Goal: Task Accomplishment & Management: Use online tool/utility

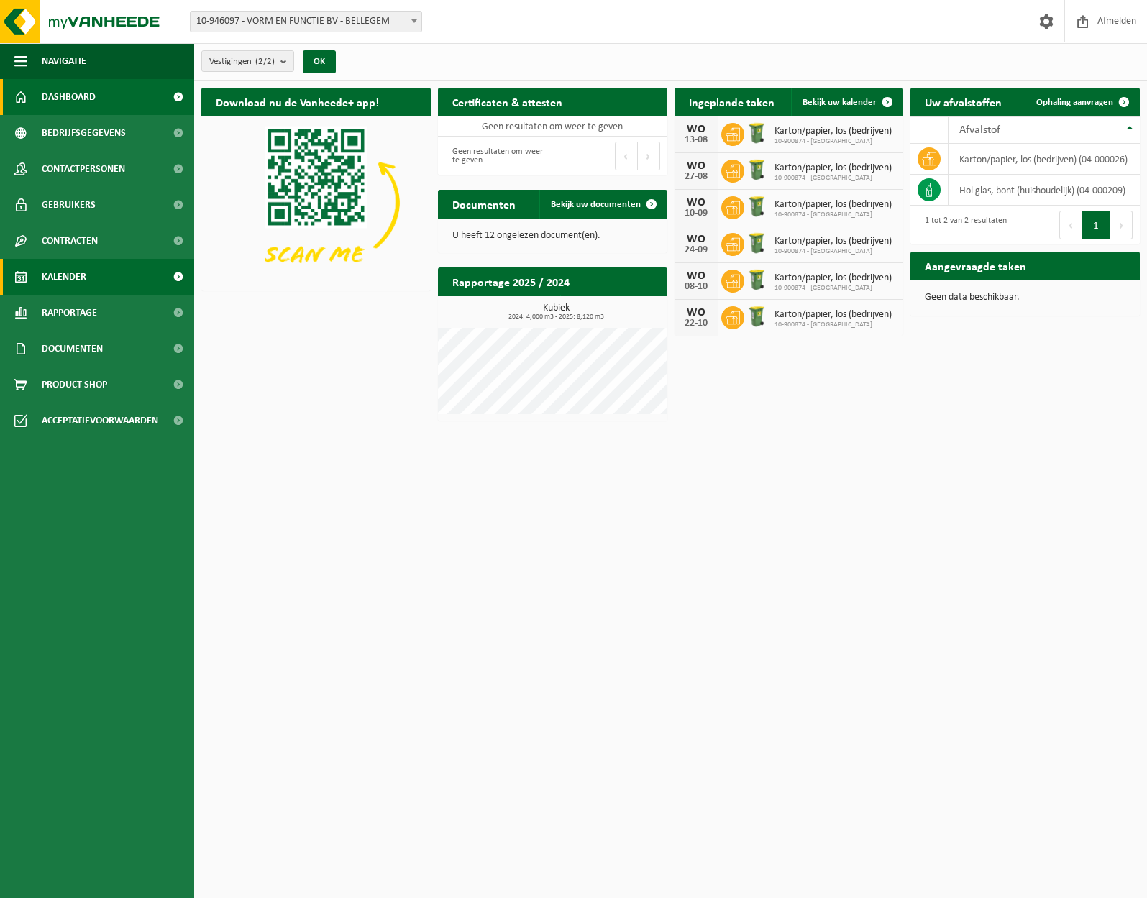
click at [83, 276] on span "Kalender" at bounding box center [64, 277] width 45 height 36
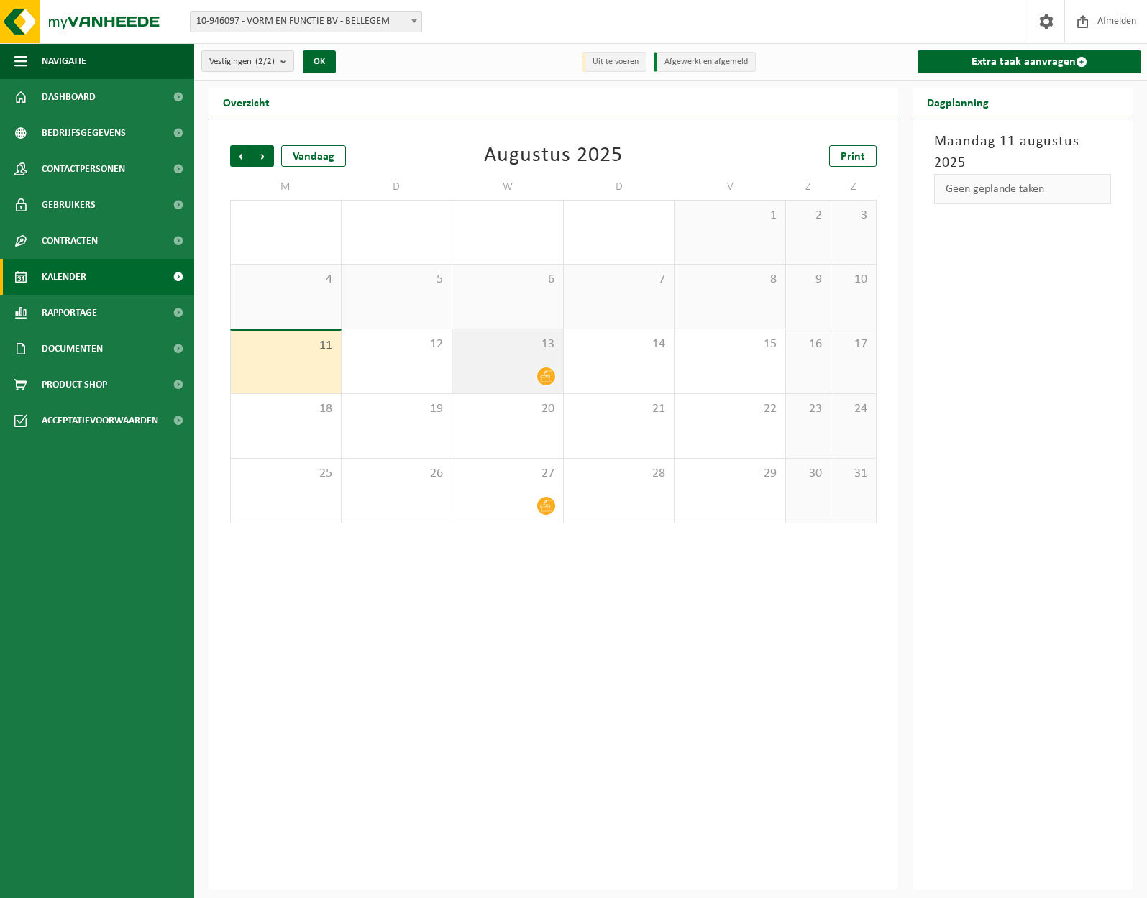
click at [546, 380] on icon at bounding box center [546, 377] width 12 height 12
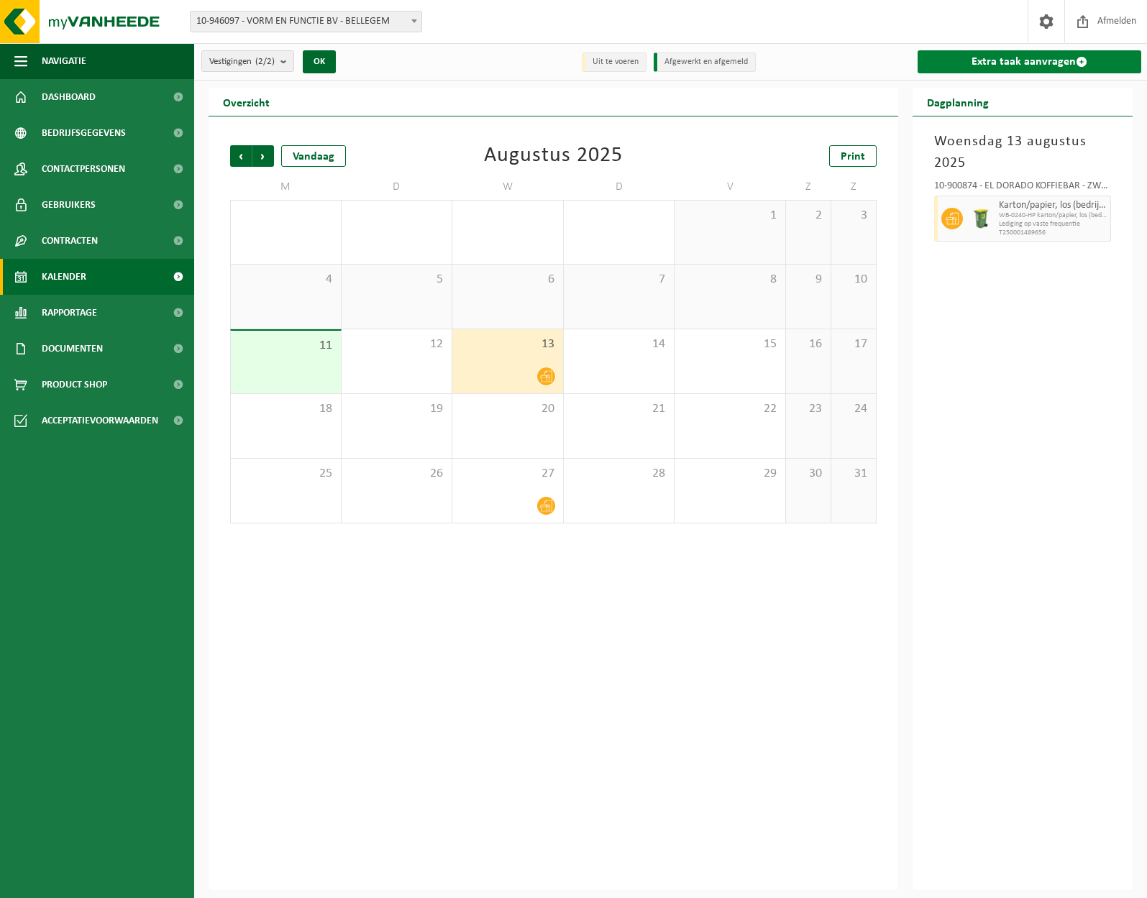
click at [1009, 63] on link "Extra taak aanvragen" at bounding box center [1029, 61] width 224 height 23
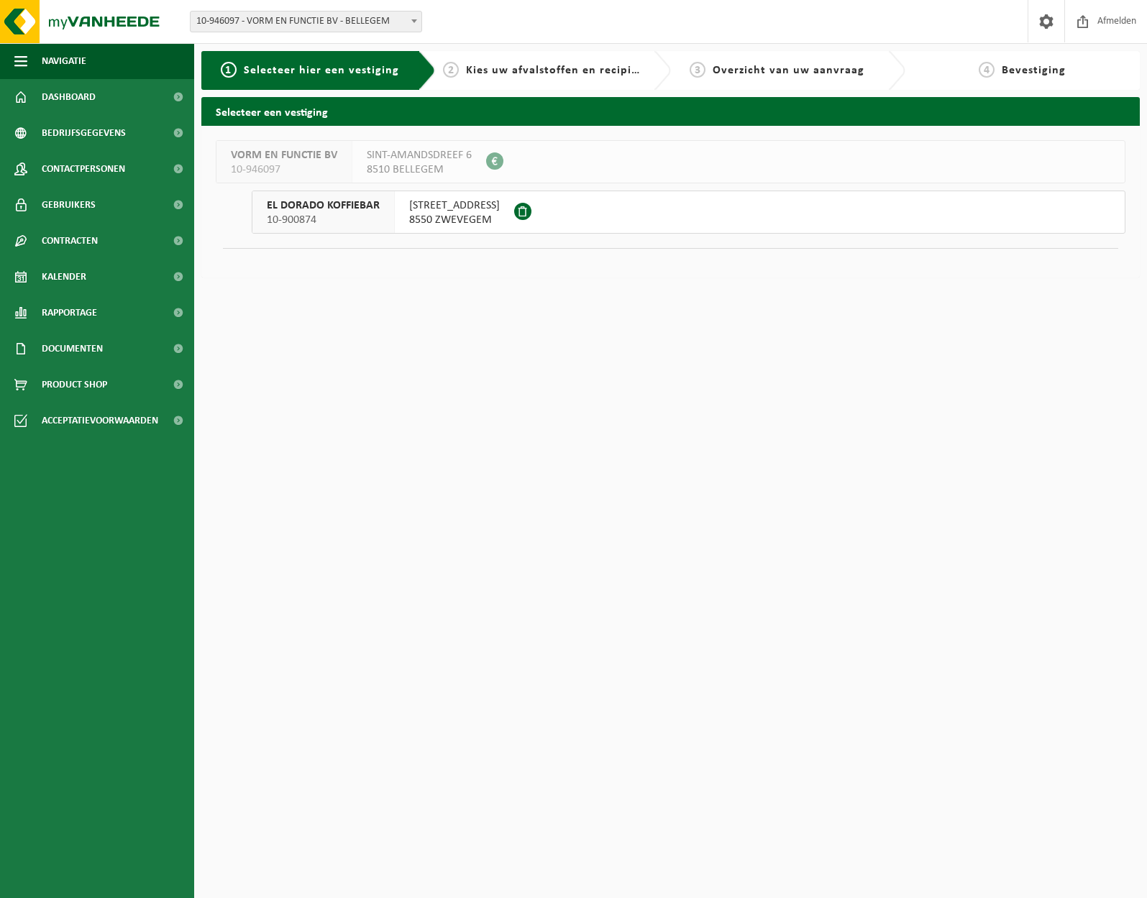
click at [427, 214] on span "8550 ZWEVEGEM" at bounding box center [454, 220] width 91 height 14
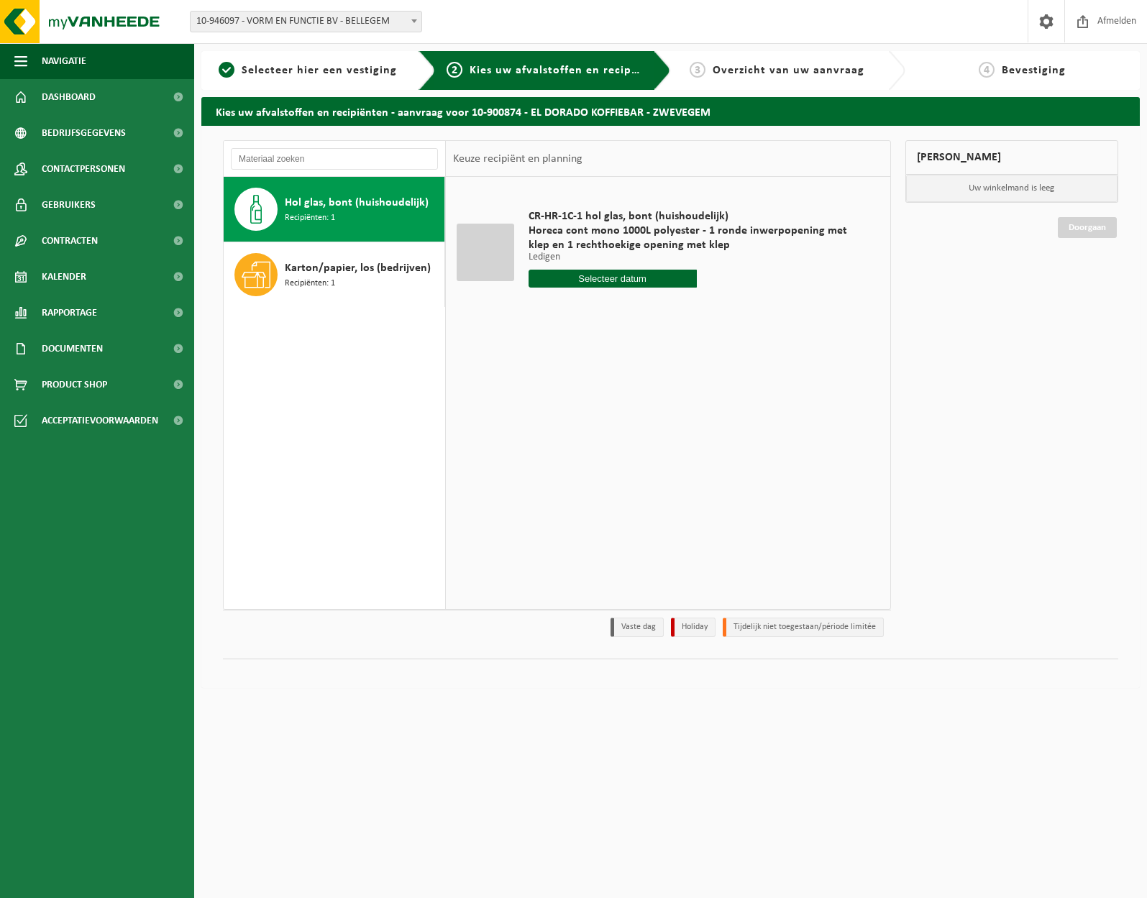
click at [623, 283] on input "text" at bounding box center [612, 279] width 168 height 18
click at [597, 401] on div "13" at bounding box center [591, 406] width 25 height 23
type input "Van [DATE]"
click at [586, 331] on button "In winkelmand" at bounding box center [569, 332] width 79 height 23
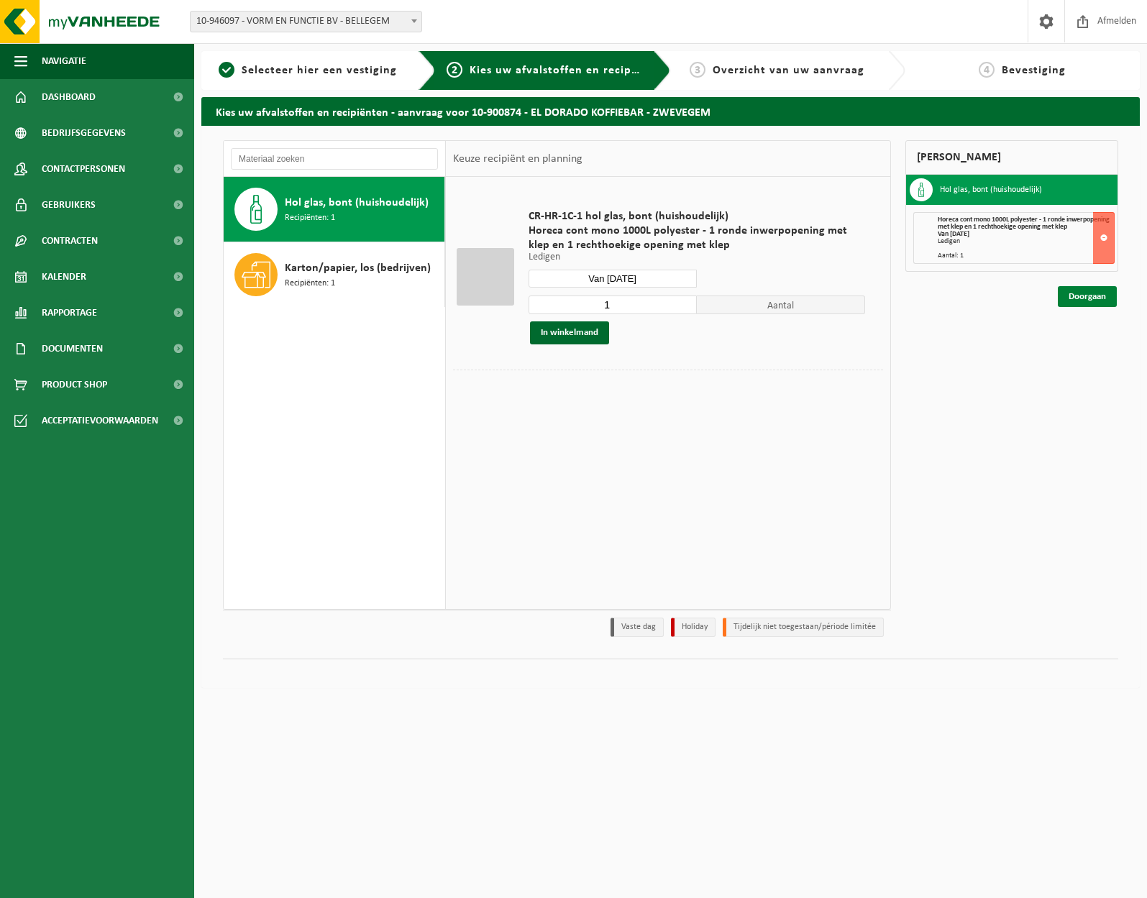
click at [1083, 305] on link "Doorgaan" at bounding box center [1087, 296] width 59 height 21
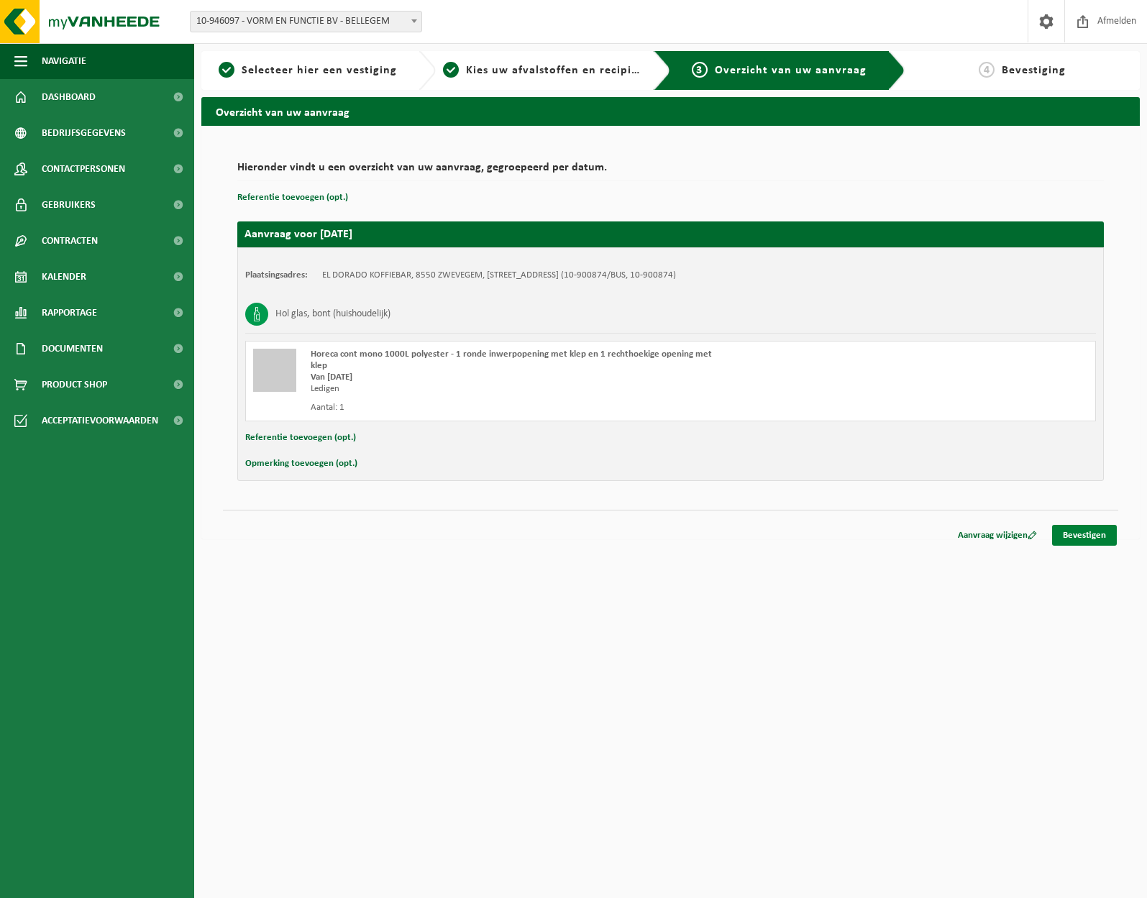
click at [1090, 525] on link "Bevestigen" at bounding box center [1084, 535] width 65 height 21
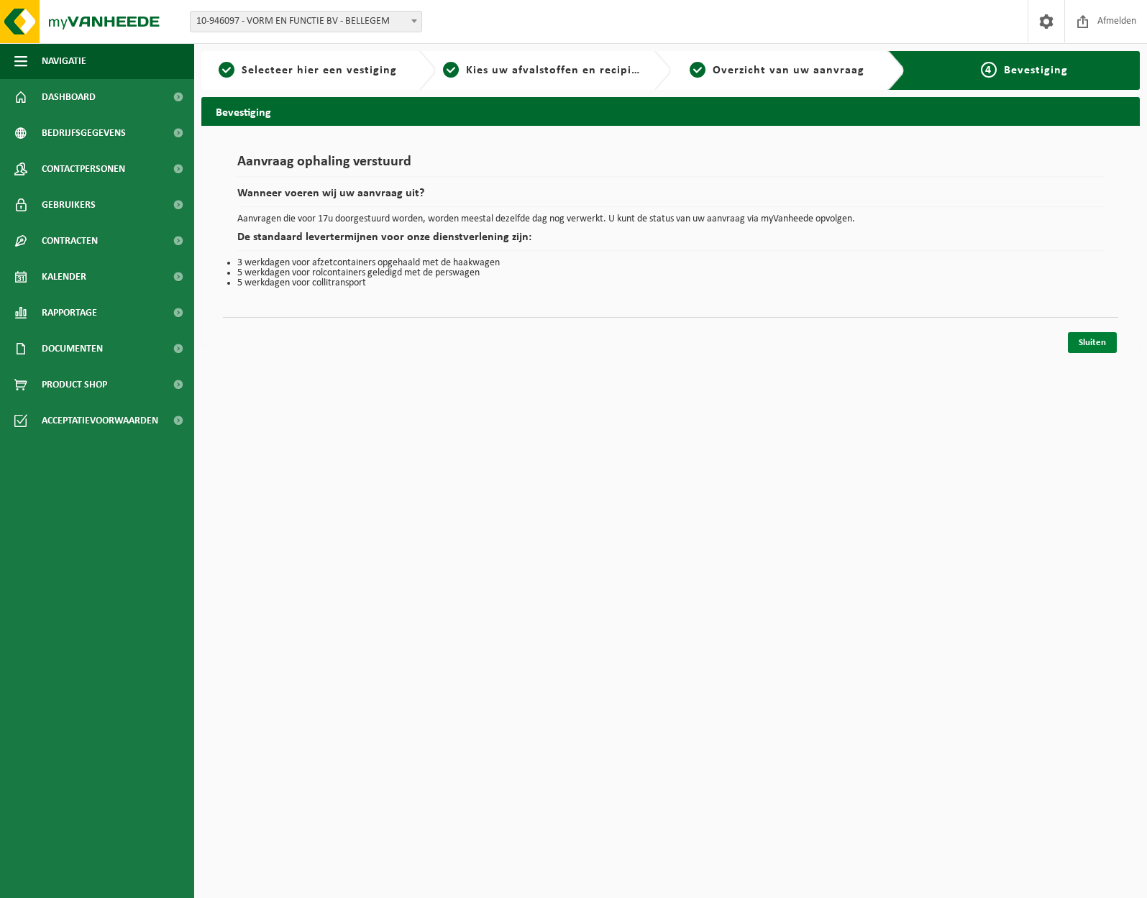
click at [1088, 342] on link "Sluiten" at bounding box center [1092, 342] width 49 height 21
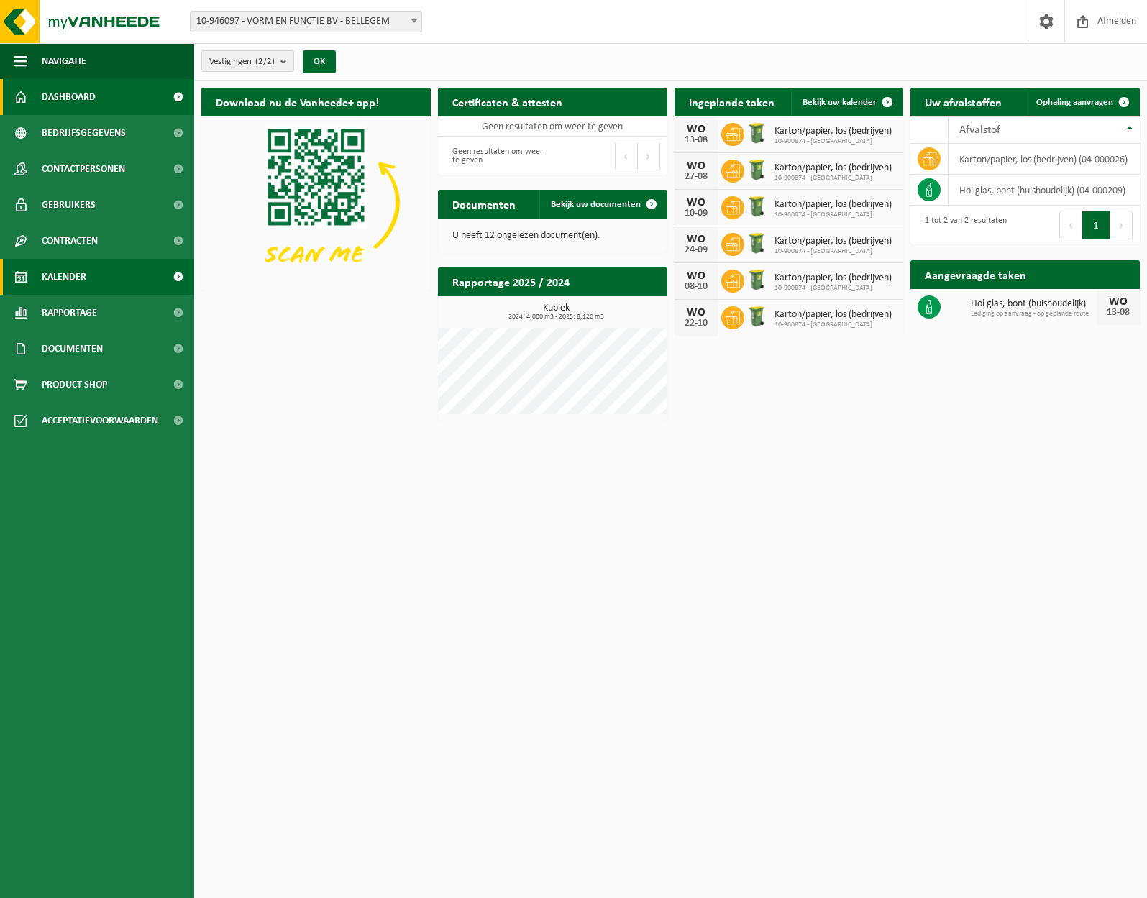
click at [55, 270] on span "Kalender" at bounding box center [64, 277] width 45 height 36
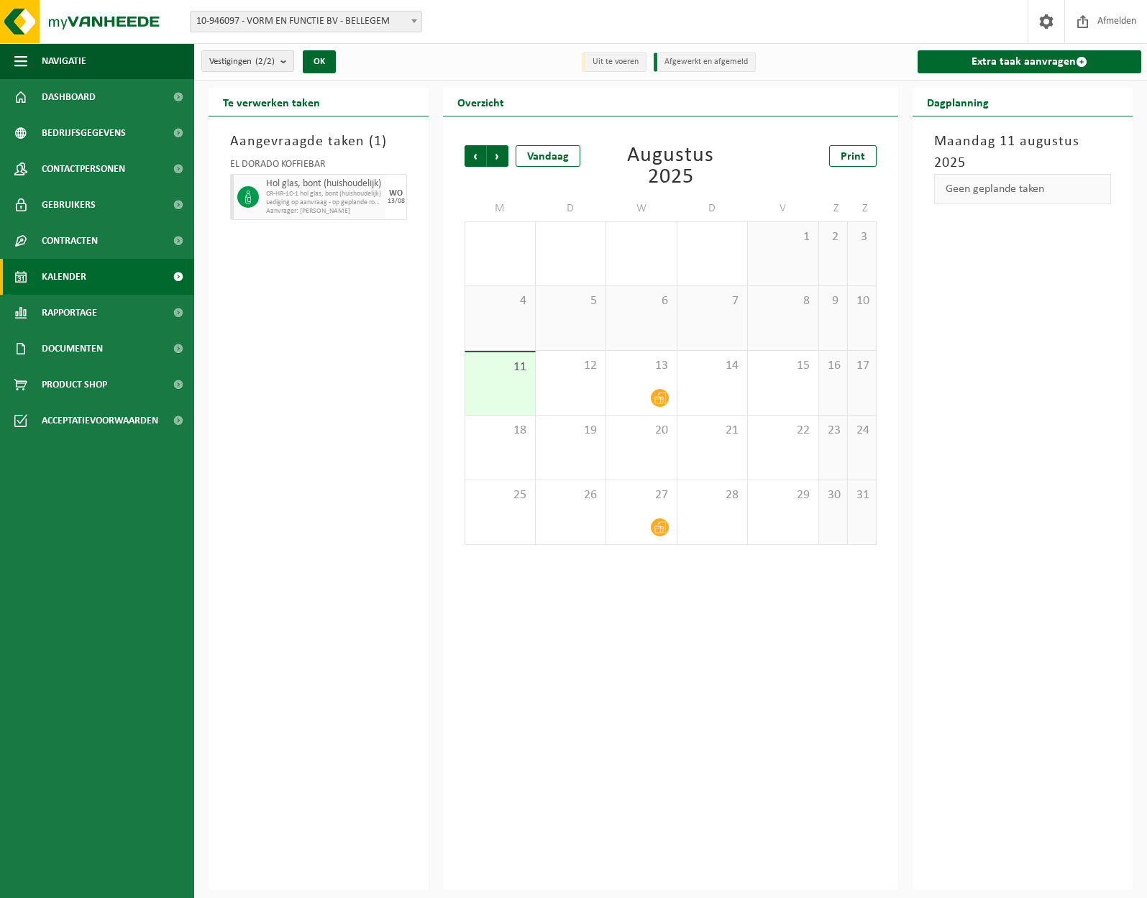
click at [273, 274] on div "Aangevraagde taken ( 1 ) EL DORADO KOFFIEBAR Hol glas, bont (huishoudelijk) CR-…" at bounding box center [318, 503] width 220 height 774
